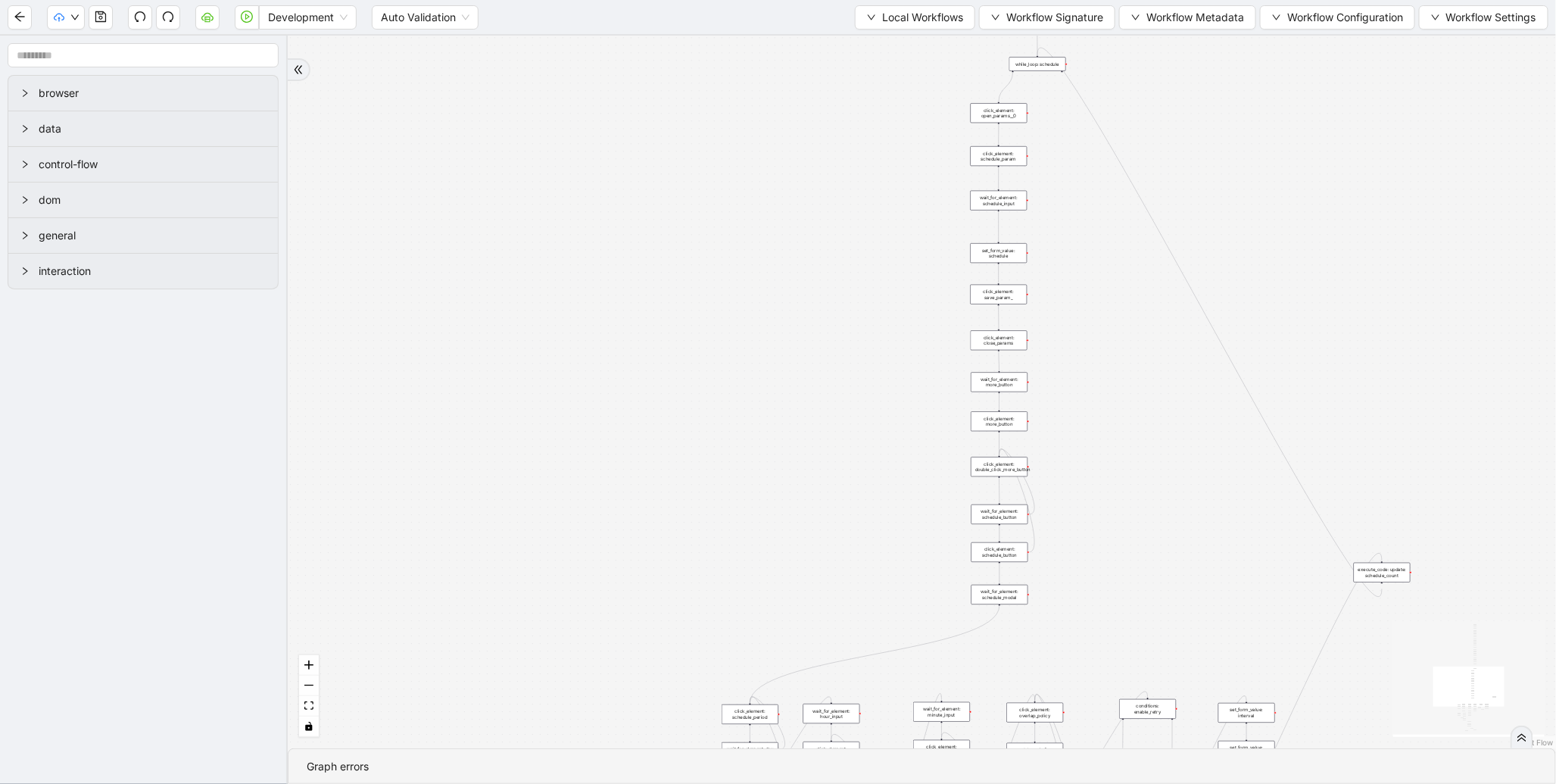
drag, startPoint x: 716, startPoint y: 262, endPoint x: 546, endPoint y: 445, distance: 249.8
click at [546, 445] on div "trigger new_tab: wait_until_loaded: wait_for_element: param_menu click_element:…" at bounding box center [922, 392] width 1269 height 712
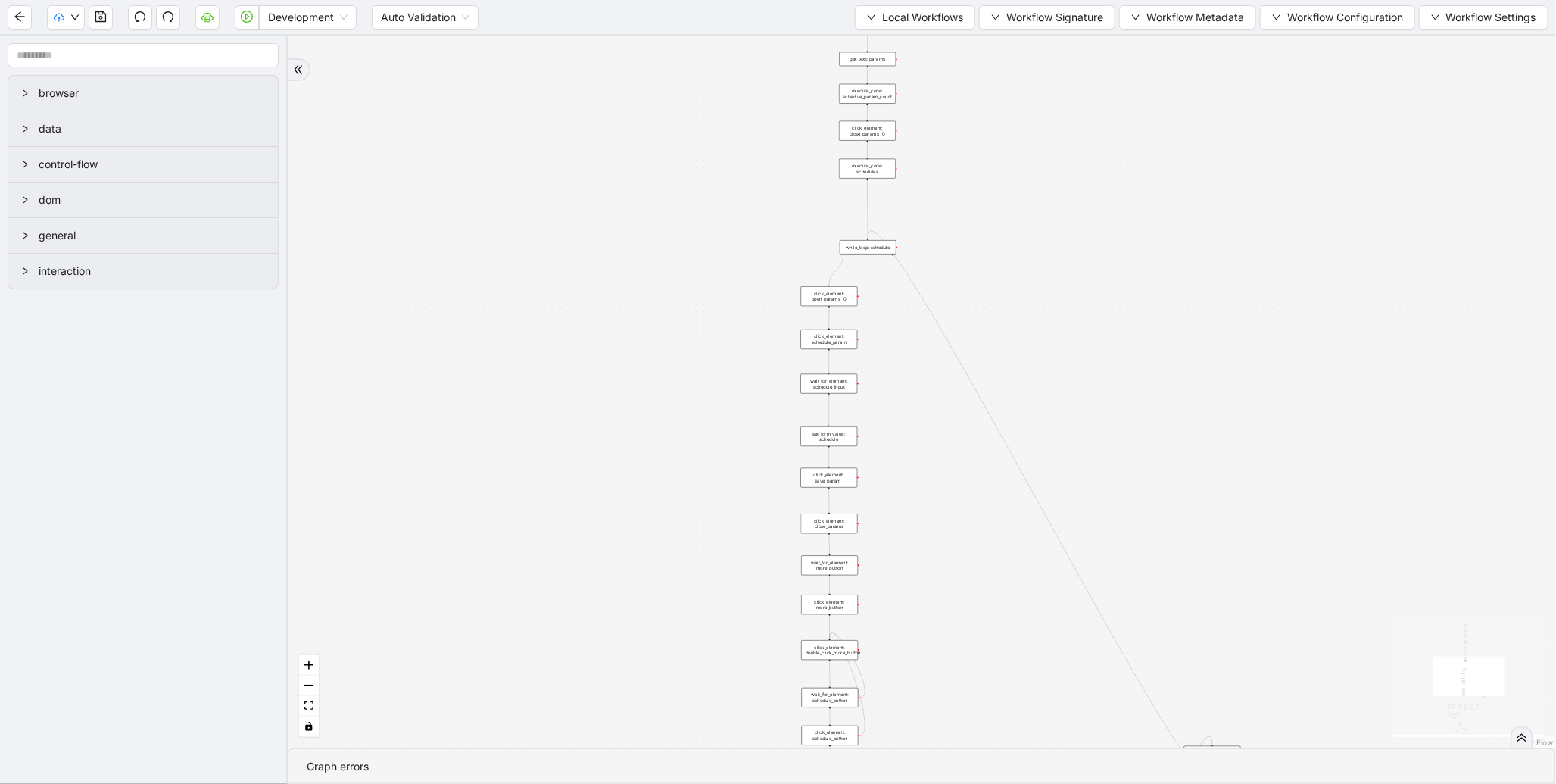
drag, startPoint x: 731, startPoint y: 86, endPoint x: 650, endPoint y: 258, distance: 190.1
click at [650, 258] on div "trigger new_tab: wait_until_loaded: wait_for_element: param_menu click_element:…" at bounding box center [922, 392] width 1269 height 712
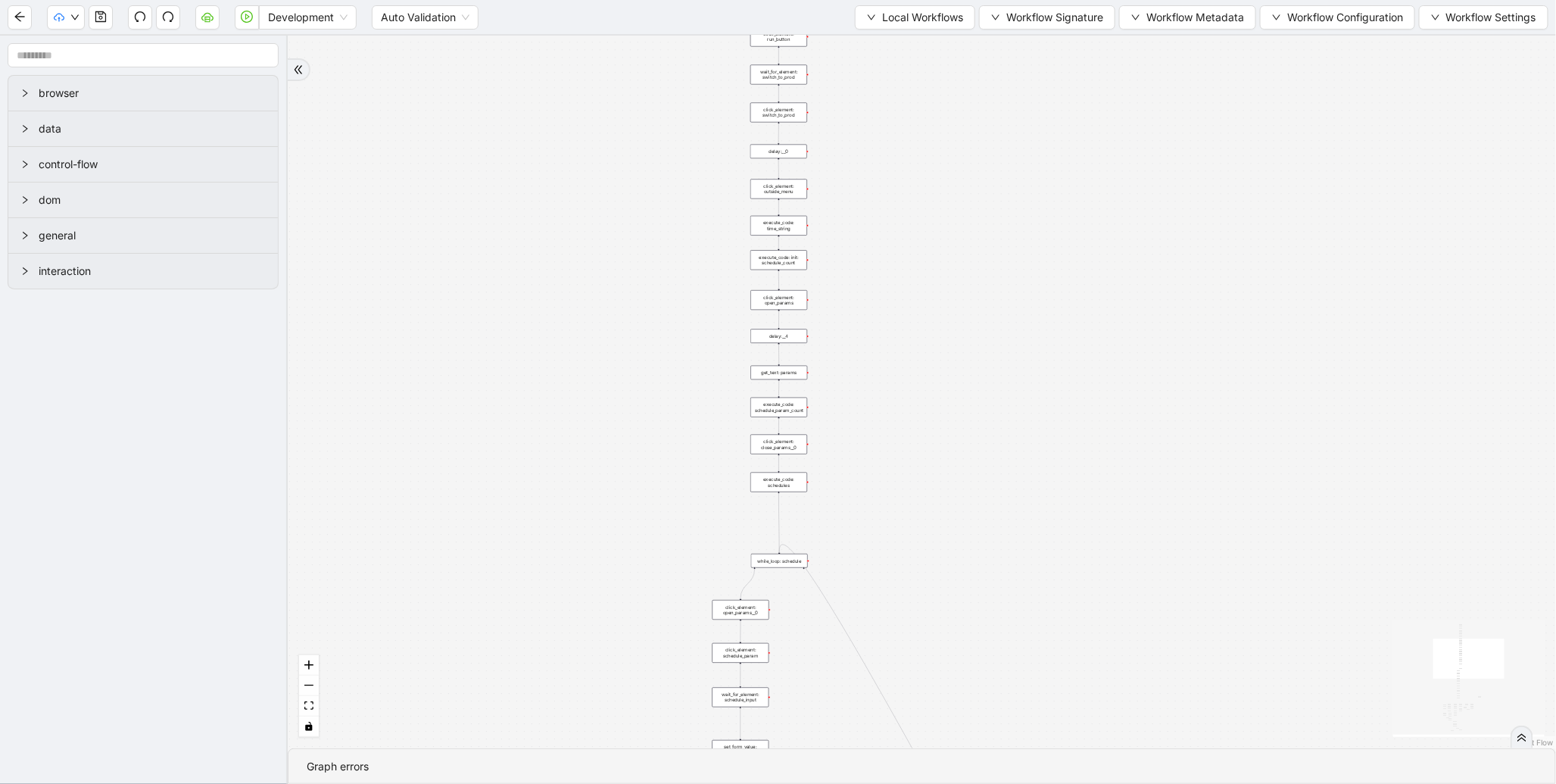
drag, startPoint x: 980, startPoint y: 183, endPoint x: 972, endPoint y: 373, distance: 190.2
click at [972, 373] on div "trigger new_tab: wait_until_loaded: wait_for_element: param_menu click_element:…" at bounding box center [922, 392] width 1269 height 712
drag, startPoint x: 1007, startPoint y: 228, endPoint x: 1004, endPoint y: 576, distance: 348.0
click at [1004, 576] on div "trigger new_tab: wait_until_loaded: wait_for_element: param_menu click_element:…" at bounding box center [922, 392] width 1269 height 712
click at [1026, 331] on div "trigger new_tab: wait_until_loaded: wait_for_element: param_menu click_element:…" at bounding box center [922, 392] width 1269 height 712
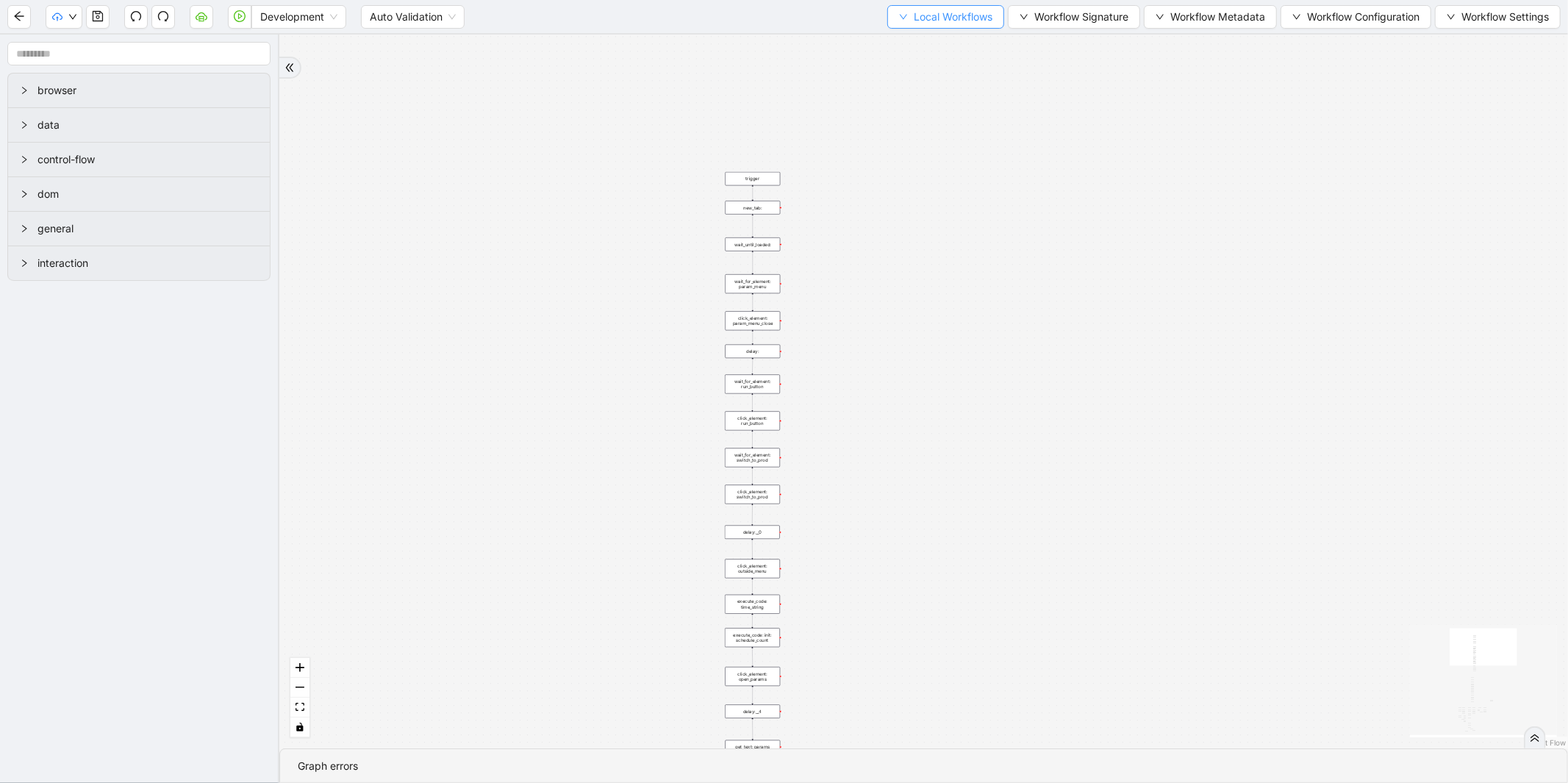
click at [960, 18] on span "Local Workflows" at bounding box center [954, 17] width 79 height 16
click at [934, 44] on span "Select" at bounding box center [939, 45] width 96 height 16
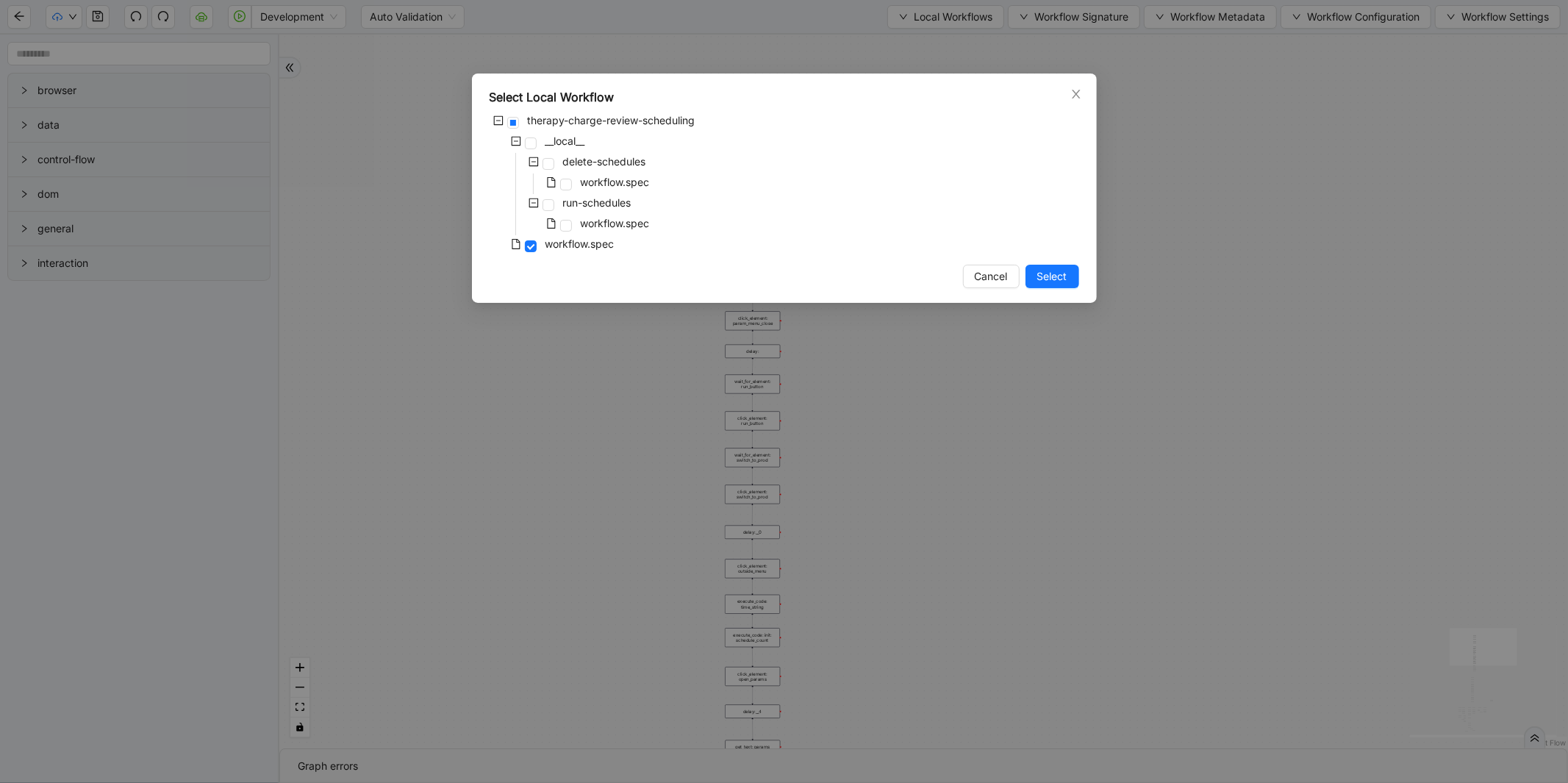
click at [370, 337] on div "Select Local Workflow therapy-charge-review-scheduling __local__ delete-schedul…" at bounding box center [784, 391] width 1568 height 783
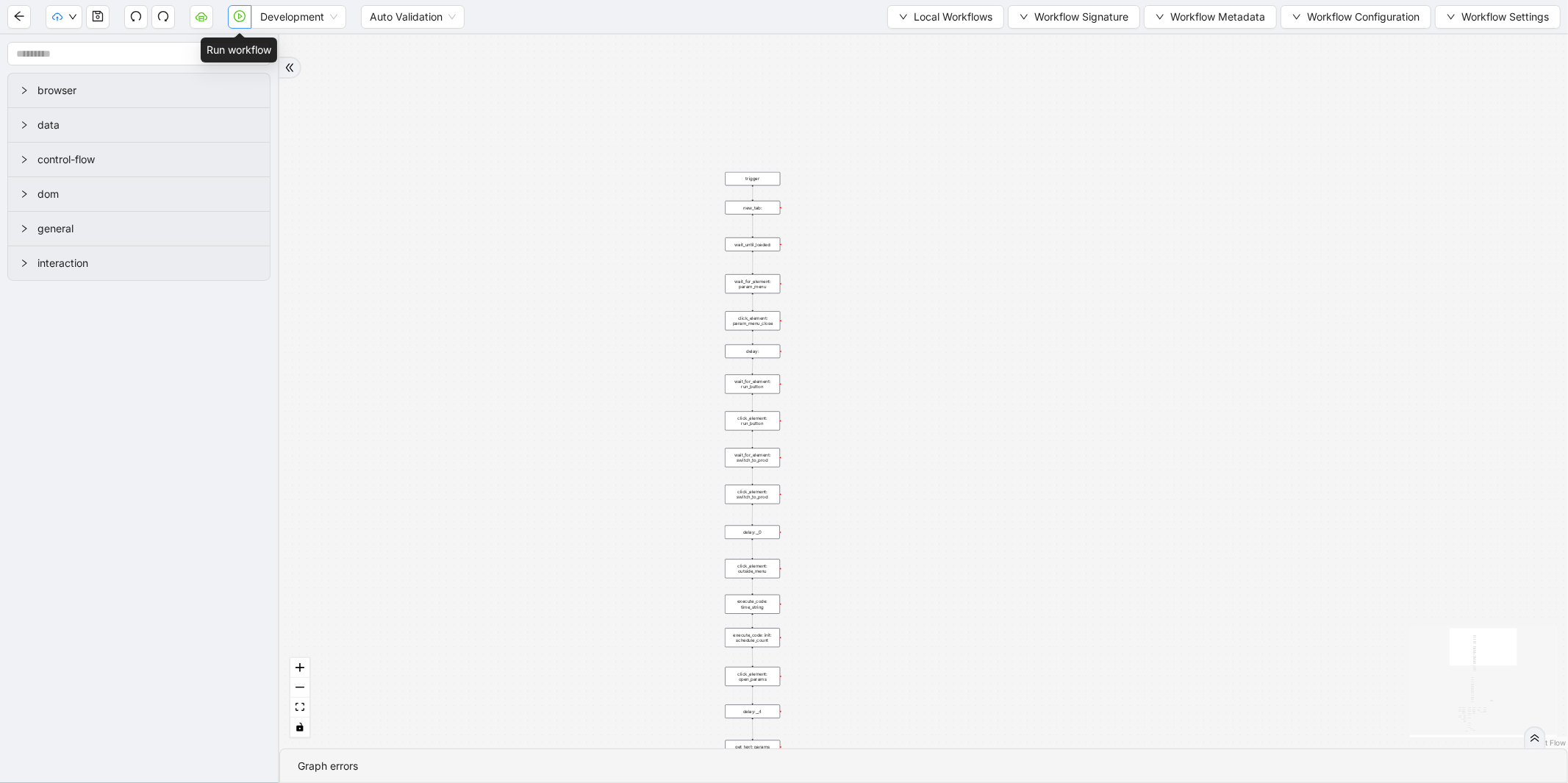
click at [243, 19] on icon "play-circle" at bounding box center [240, 16] width 12 height 12
